Goal: Task Accomplishment & Management: Complete application form

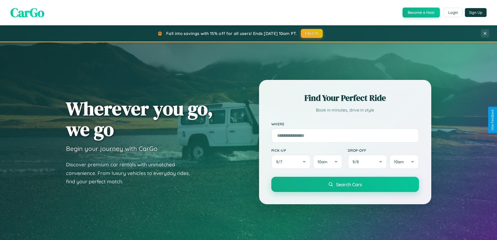
scroll to position [1004, 0]
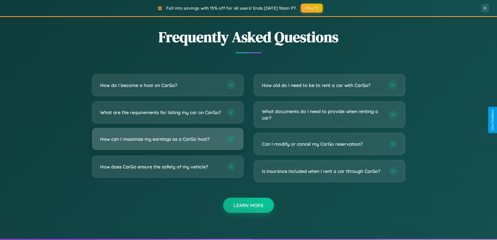
click at [168, 142] on h3 "How can I maximize my earnings as a CarGo host?" at bounding box center [161, 139] width 122 height 7
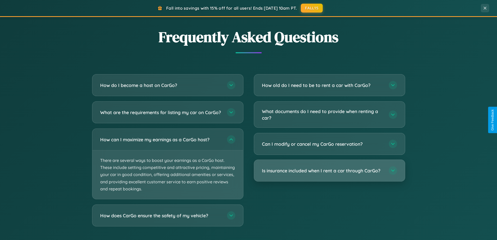
click at [329, 171] on h3 "Is insurance included when I rent a car through CarGo?" at bounding box center [323, 170] width 122 height 7
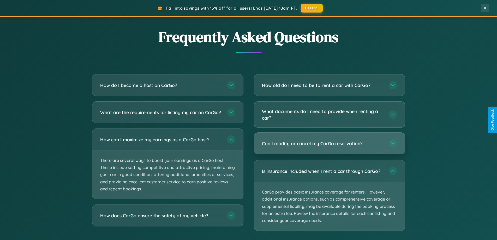
click at [329, 144] on h3 "Can I modify or cancel my CarGo reservation?" at bounding box center [323, 143] width 122 height 7
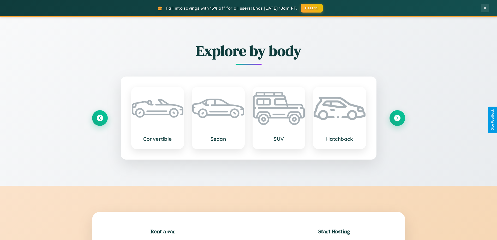
scroll to position [225, 0]
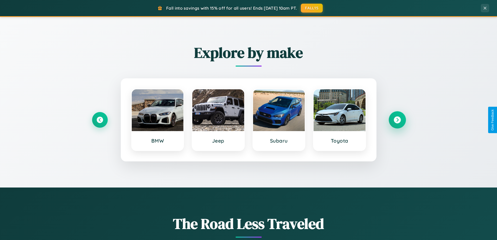
click at [397, 120] on icon at bounding box center [397, 119] width 7 height 7
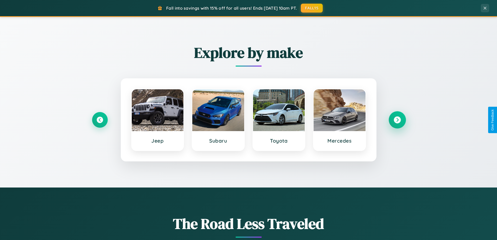
click at [397, 120] on icon at bounding box center [397, 119] width 7 height 7
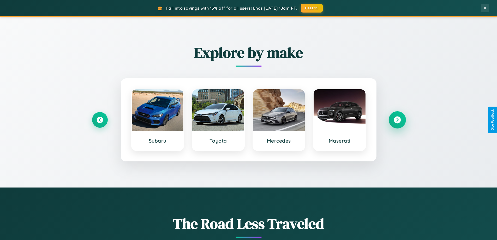
click at [397, 120] on icon at bounding box center [397, 119] width 7 height 7
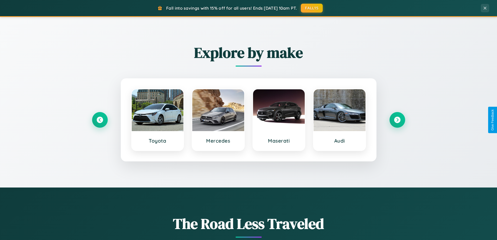
scroll to position [0, 0]
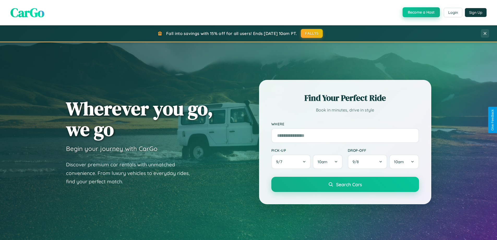
click at [421, 13] on button "Become a Host" at bounding box center [421, 12] width 37 height 10
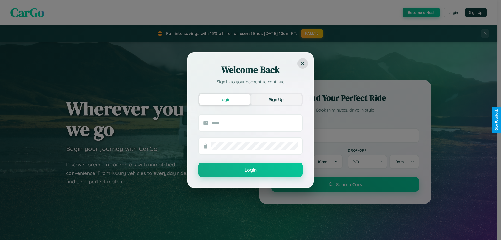
click at [276, 99] on button "Sign Up" at bounding box center [276, 99] width 51 height 11
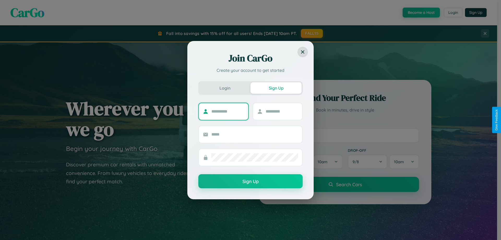
click at [228, 111] on input "text" at bounding box center [227, 111] width 33 height 8
type input "*****"
click at [282, 111] on input "text" at bounding box center [282, 111] width 33 height 8
type input "*****"
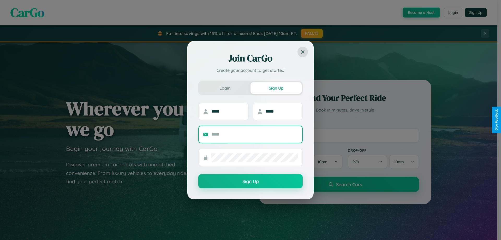
click at [255, 134] on input "text" at bounding box center [254, 134] width 87 height 8
type input "**********"
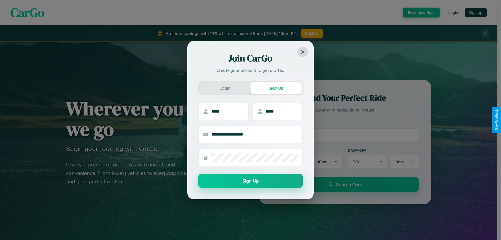
click at [251, 181] on button "Sign Up" at bounding box center [250, 181] width 104 height 14
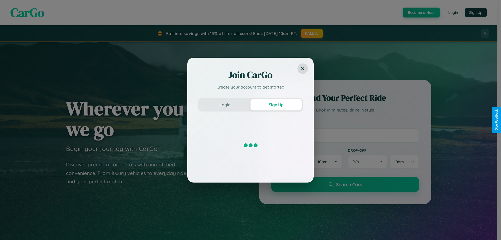
click at [421, 13] on div "Join CarGo Create your account to get started Login Sign Up" at bounding box center [250, 120] width 501 height 240
